Goal: Task Accomplishment & Management: Manage account settings

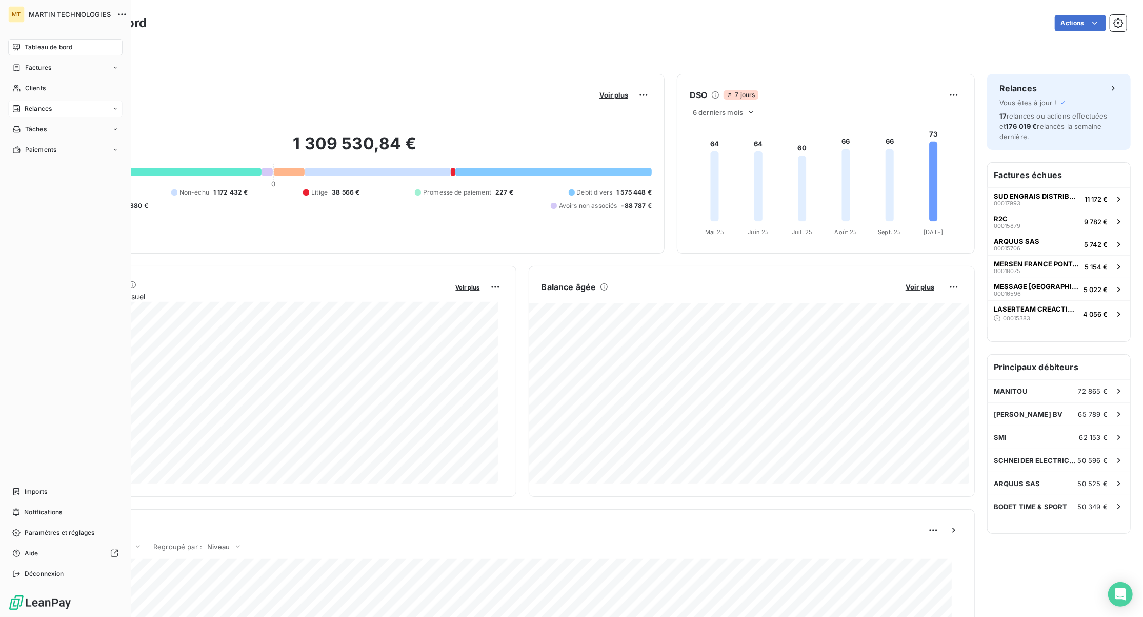
click at [28, 109] on span "Relances" at bounding box center [38, 108] width 27 height 9
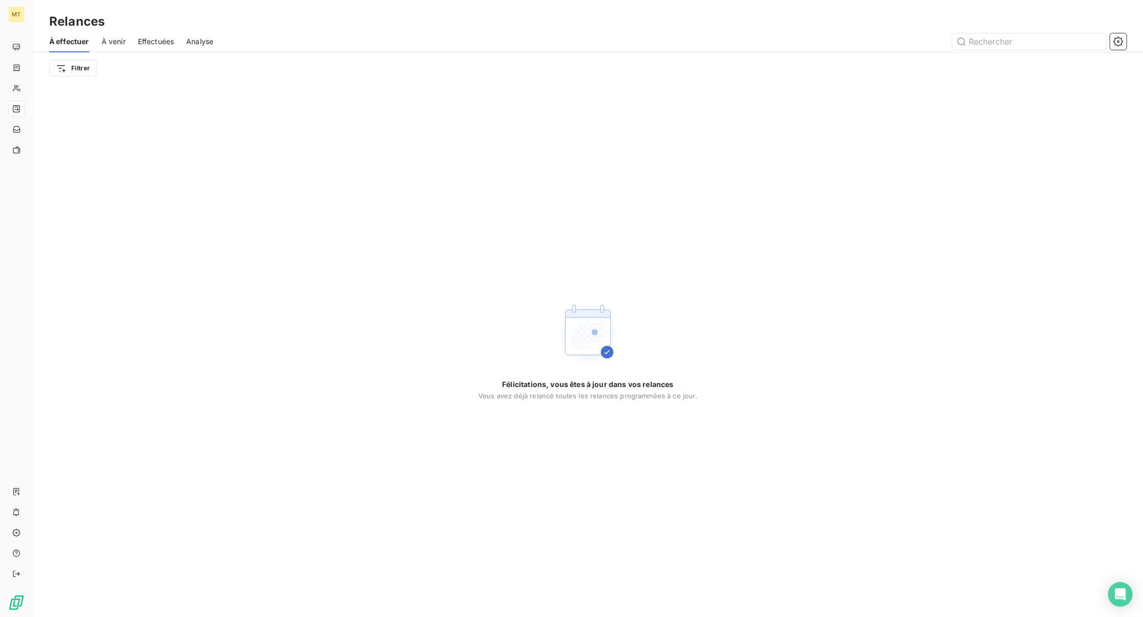
click at [148, 43] on span "Effectuées" at bounding box center [156, 41] width 36 height 10
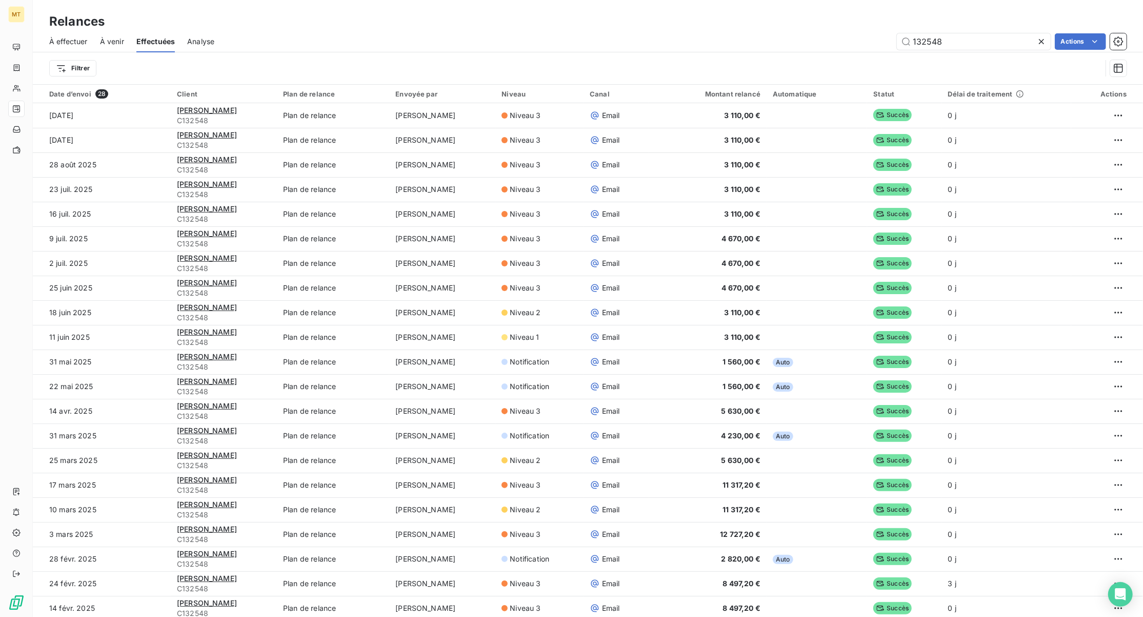
click at [1040, 39] on icon at bounding box center [1041, 41] width 5 height 5
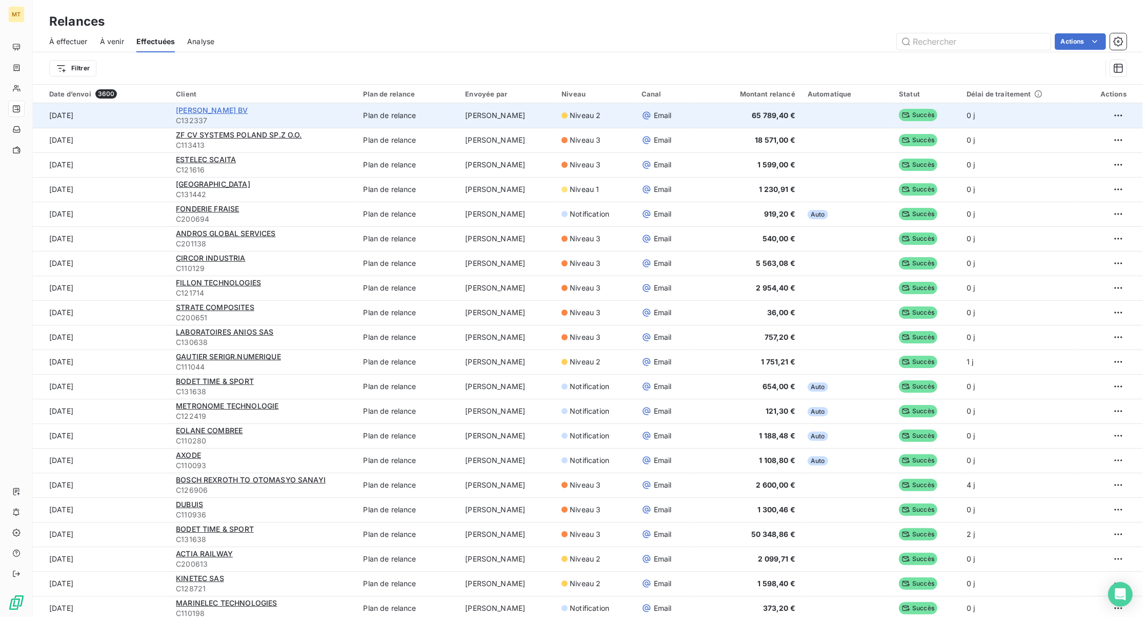
click at [229, 110] on span "[PERSON_NAME] BV" at bounding box center [212, 110] width 72 height 9
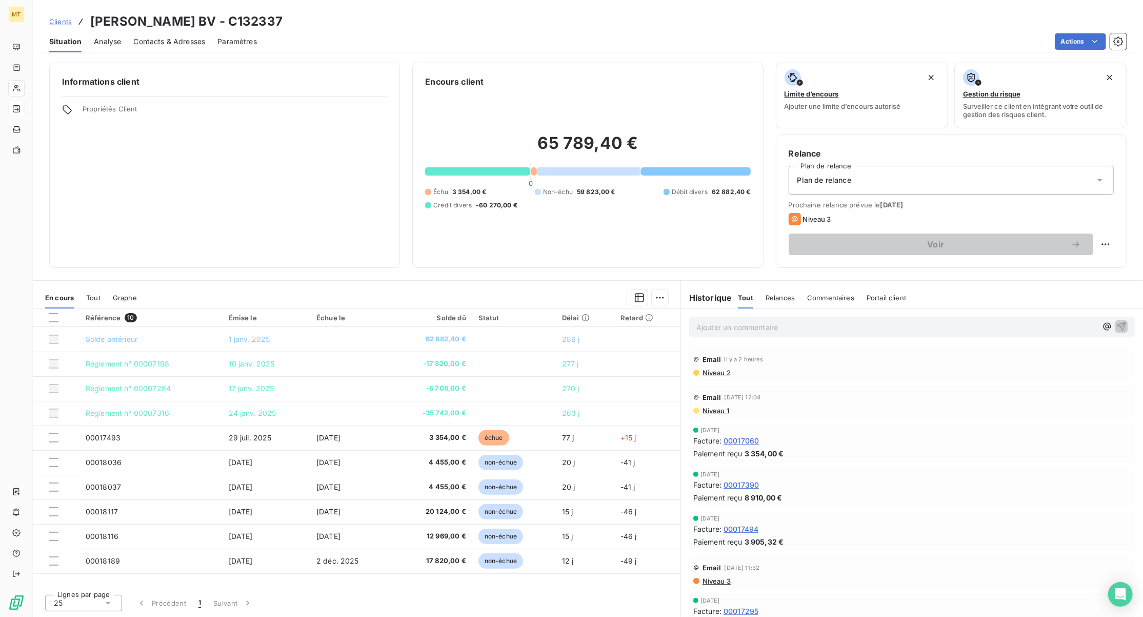
click at [718, 374] on span "Niveau 2" at bounding box center [716, 372] width 29 height 8
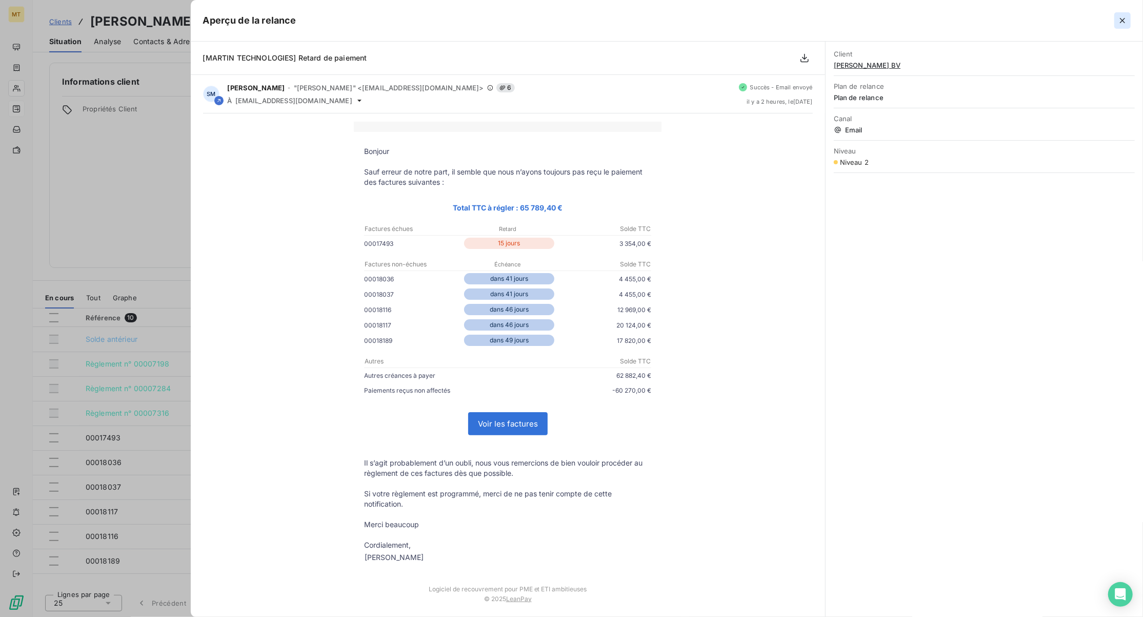
click at [1123, 19] on icon "button" at bounding box center [1123, 20] width 10 height 10
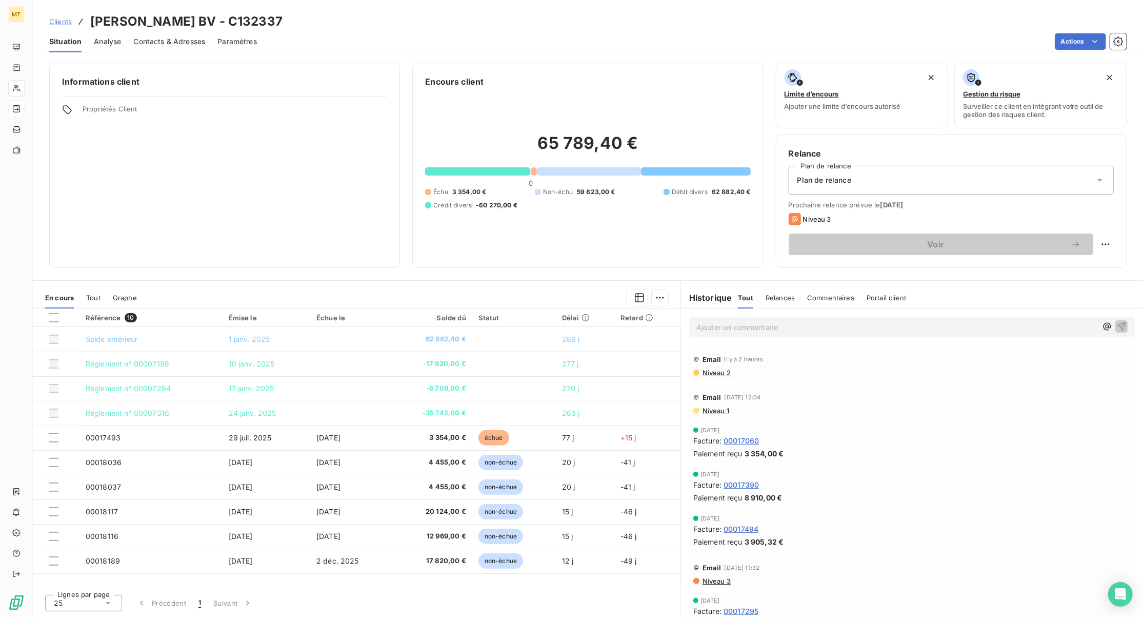
click at [153, 36] on span "Contacts & Adresses" at bounding box center [169, 41] width 72 height 10
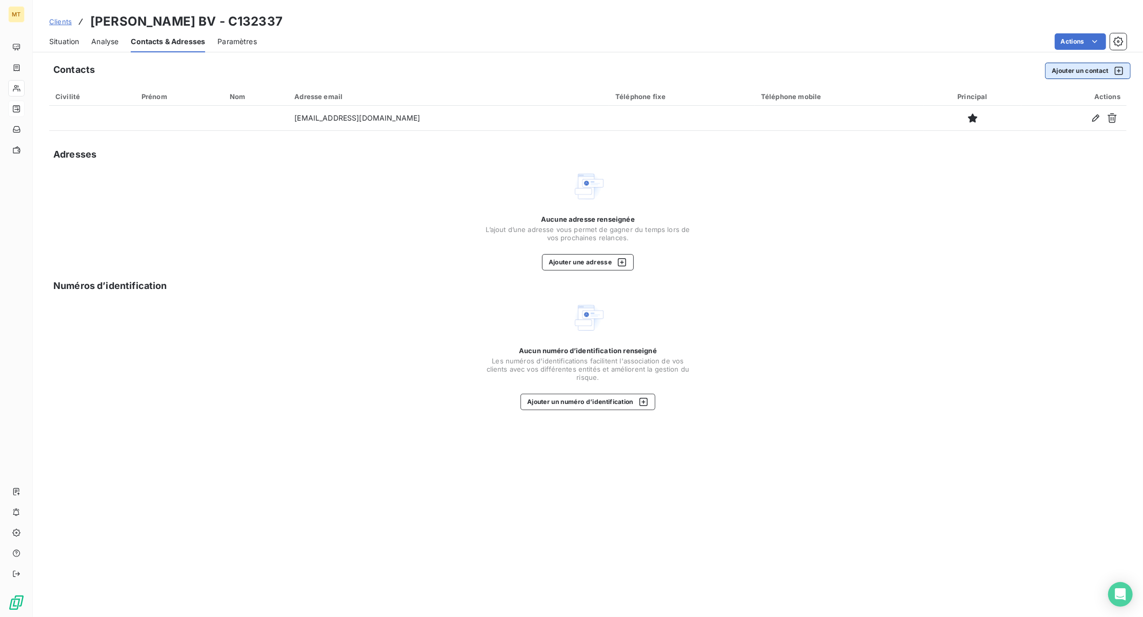
click at [1091, 70] on button "Ajouter un contact" at bounding box center [1088, 71] width 86 height 16
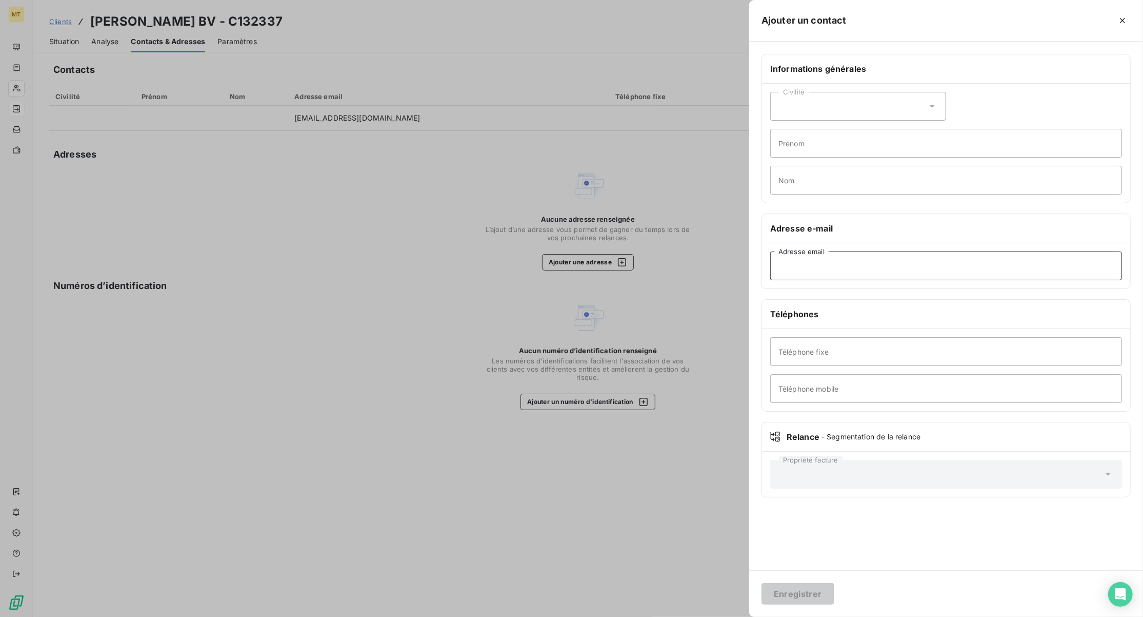
click at [895, 272] on input "Adresse email" at bounding box center [946, 265] width 352 height 29
paste input "[EMAIL_ADDRESS][DOMAIN_NAME]"
type input "[EMAIL_ADDRESS][DOMAIN_NAME]"
click at [811, 592] on button "Enregistrer" at bounding box center [798, 594] width 73 height 22
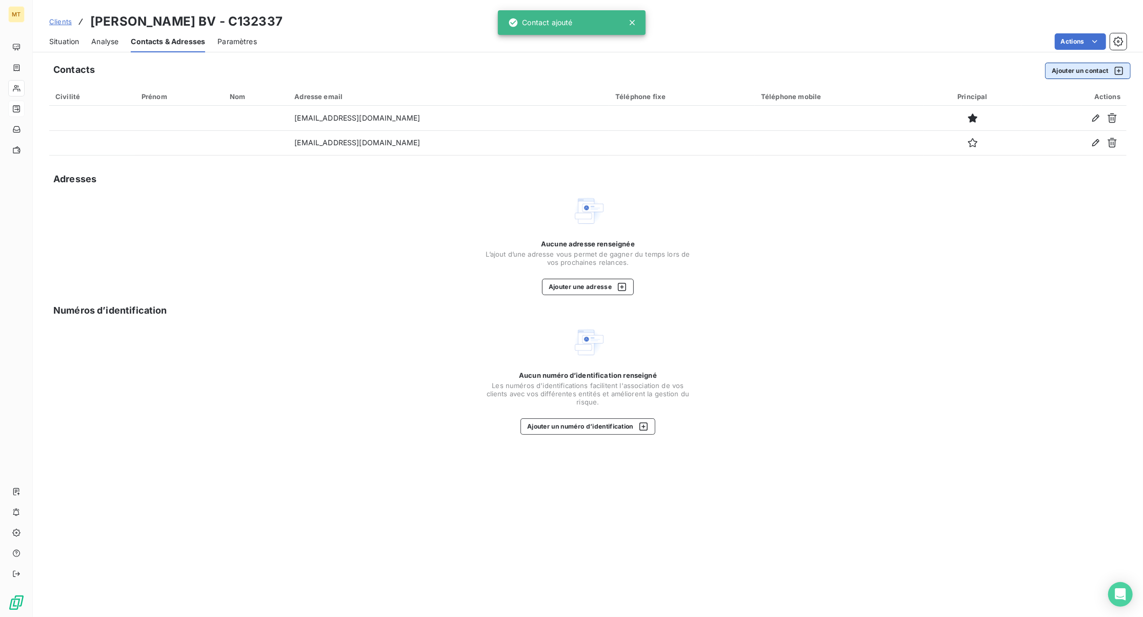
click at [1067, 66] on button "Ajouter un contact" at bounding box center [1088, 71] width 86 height 16
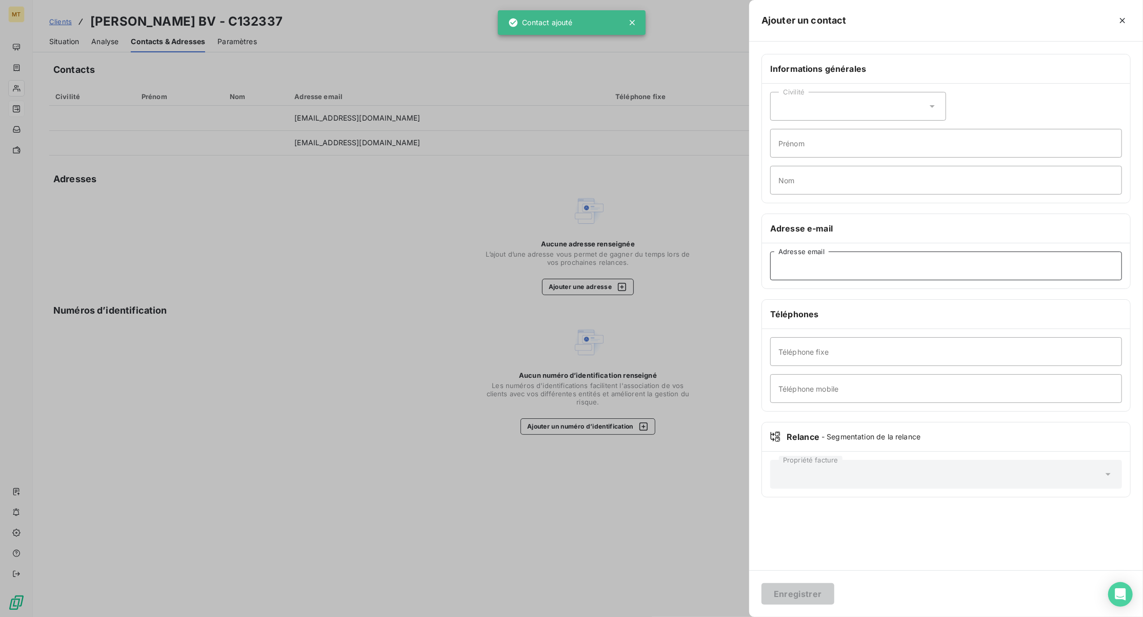
click at [850, 260] on input "Adresse email" at bounding box center [946, 265] width 352 height 29
paste input "[EMAIL_ADDRESS][DOMAIN_NAME]"
type input "[EMAIL_ADDRESS][DOMAIN_NAME]"
click at [788, 604] on div "Enregistrer" at bounding box center [946, 593] width 394 height 47
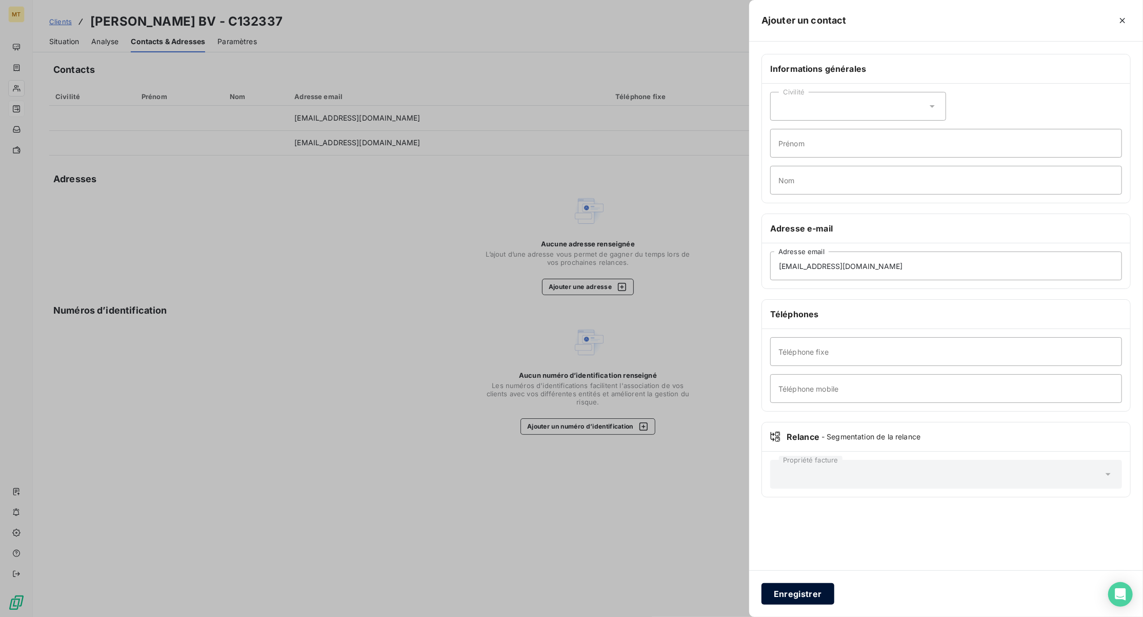
click at [786, 589] on button "Enregistrer" at bounding box center [798, 594] width 73 height 22
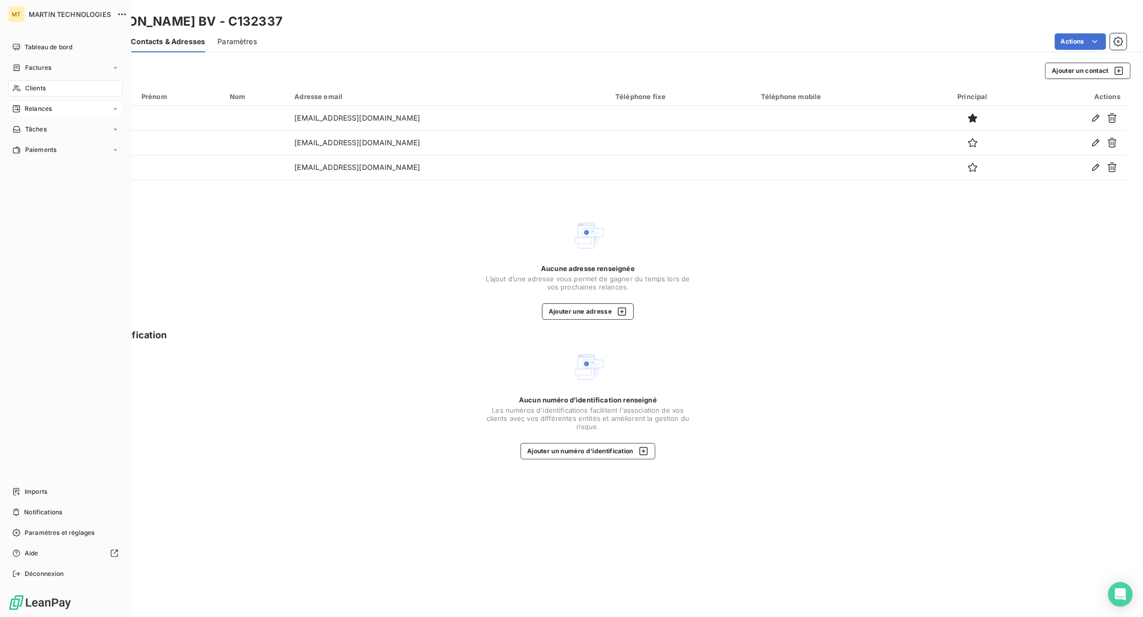
click at [51, 89] on div "Clients" at bounding box center [65, 88] width 114 height 16
